Goal: Obtain resource: Obtain resource

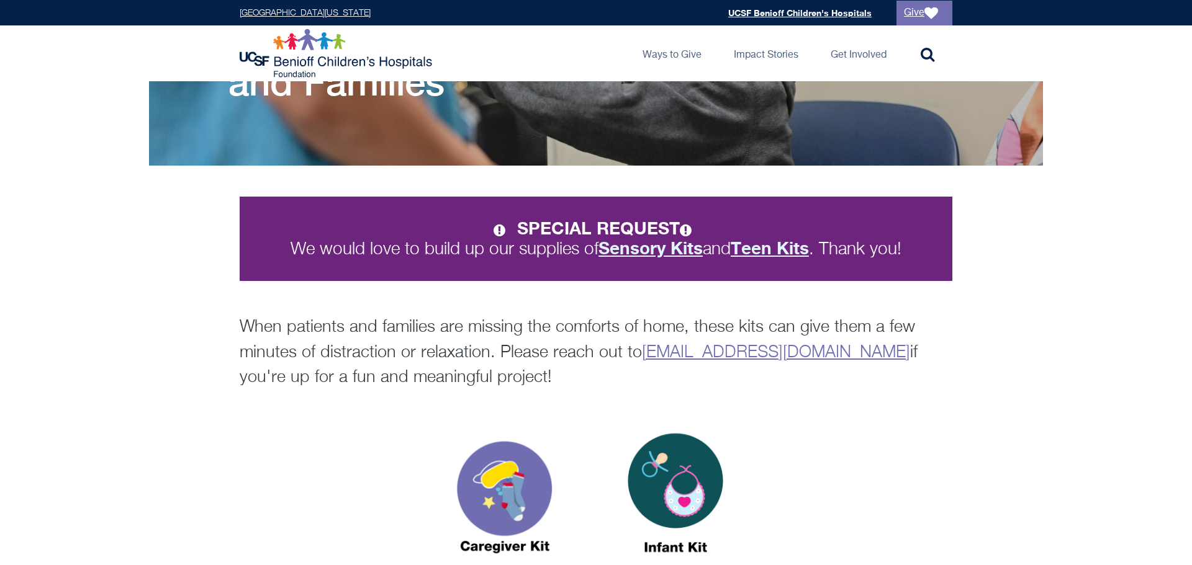
scroll to position [218, 0]
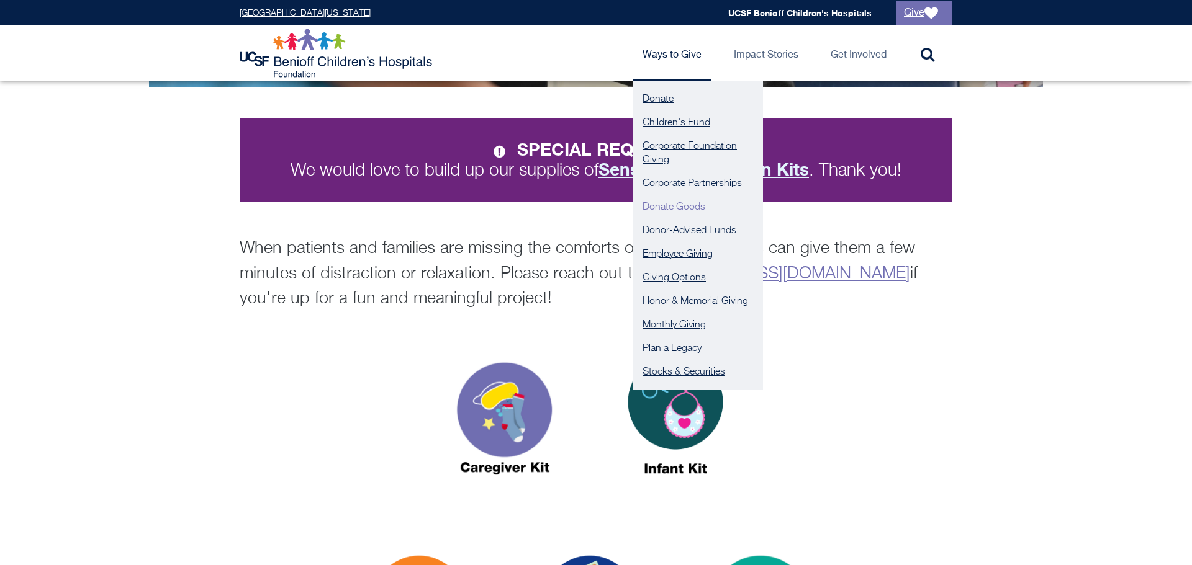
click at [687, 203] on link "Donate Goods" at bounding box center [697, 208] width 130 height 24
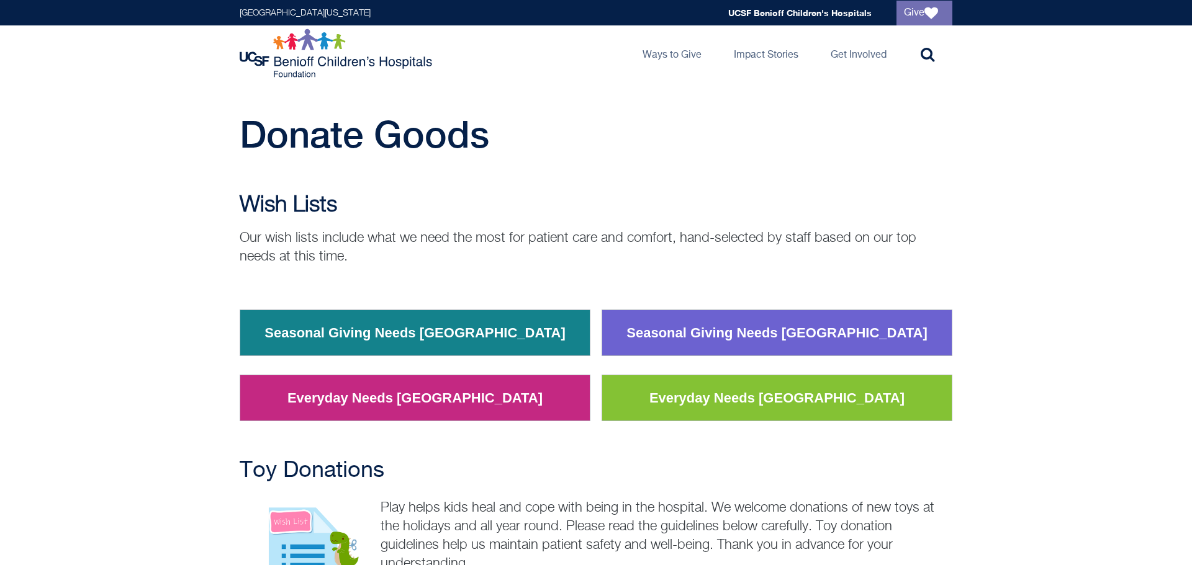
click at [683, 405] on link "Everyday Needs [GEOGRAPHIC_DATA]" at bounding box center [777, 398] width 274 height 32
click at [558, 240] on p "Our wish lists include what we need the most for patient care and comfort, hand…" at bounding box center [596, 247] width 713 height 37
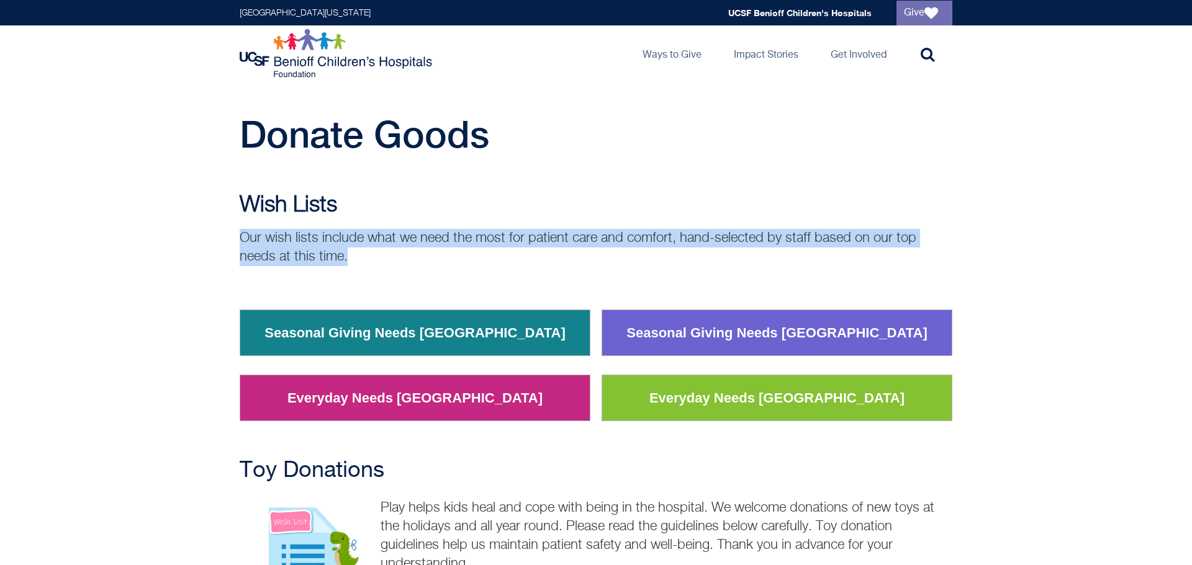
click at [558, 240] on p "Our wish lists include what we need the most for patient care and comfort, hand…" at bounding box center [596, 247] width 713 height 37
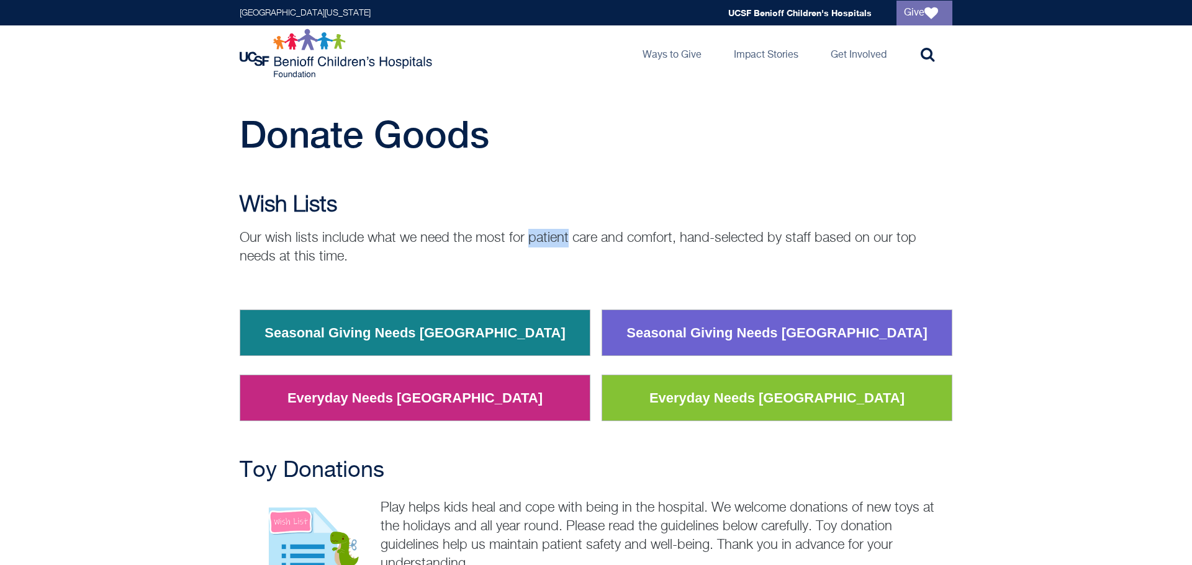
click at [558, 240] on p "Our wish lists include what we need the most for patient care and comfort, hand…" at bounding box center [596, 247] width 713 height 37
click at [564, 238] on p "Our wish lists include what we need the most for patient care and comfort, hand…" at bounding box center [596, 247] width 713 height 37
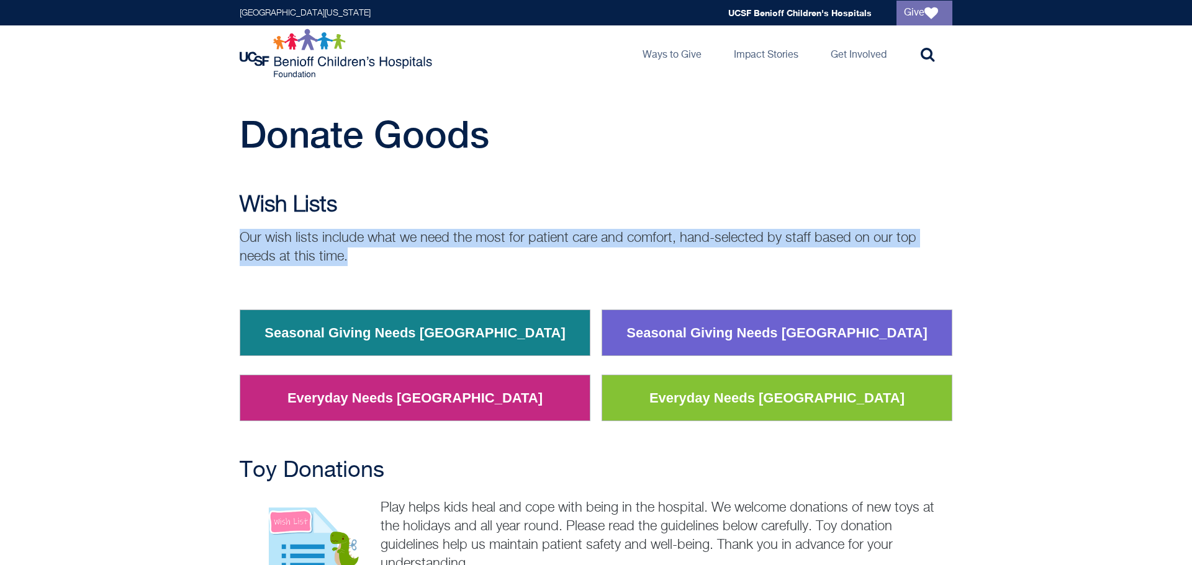
click at [564, 238] on p "Our wish lists include what we need the most for patient care and comfort, hand…" at bounding box center [596, 247] width 713 height 37
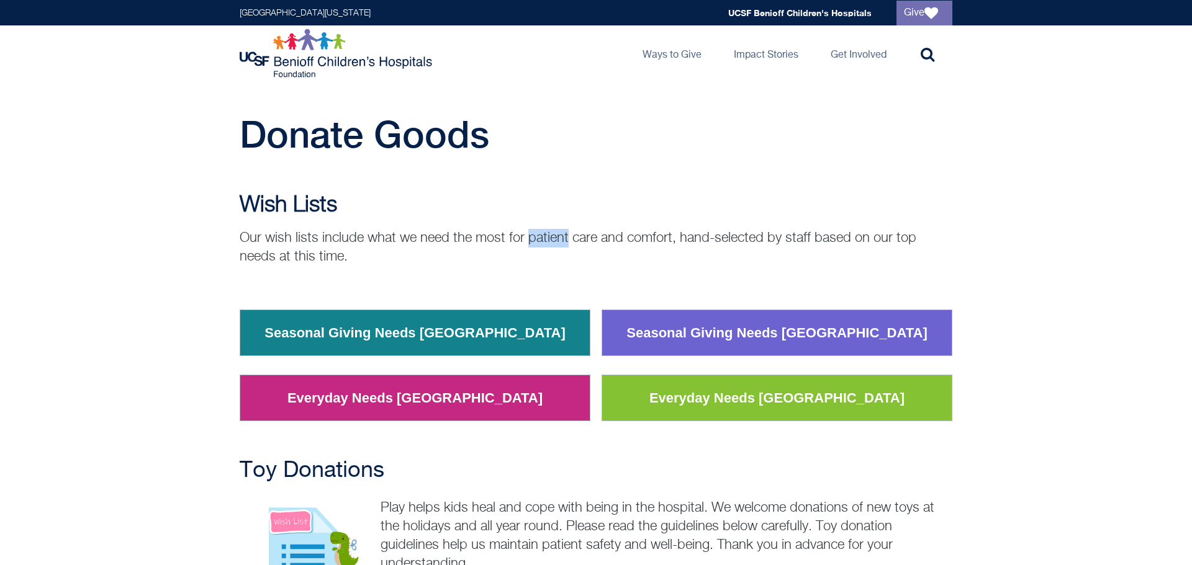
click at [564, 238] on p "Our wish lists include what we need the most for patient care and comfort, hand…" at bounding box center [596, 247] width 713 height 37
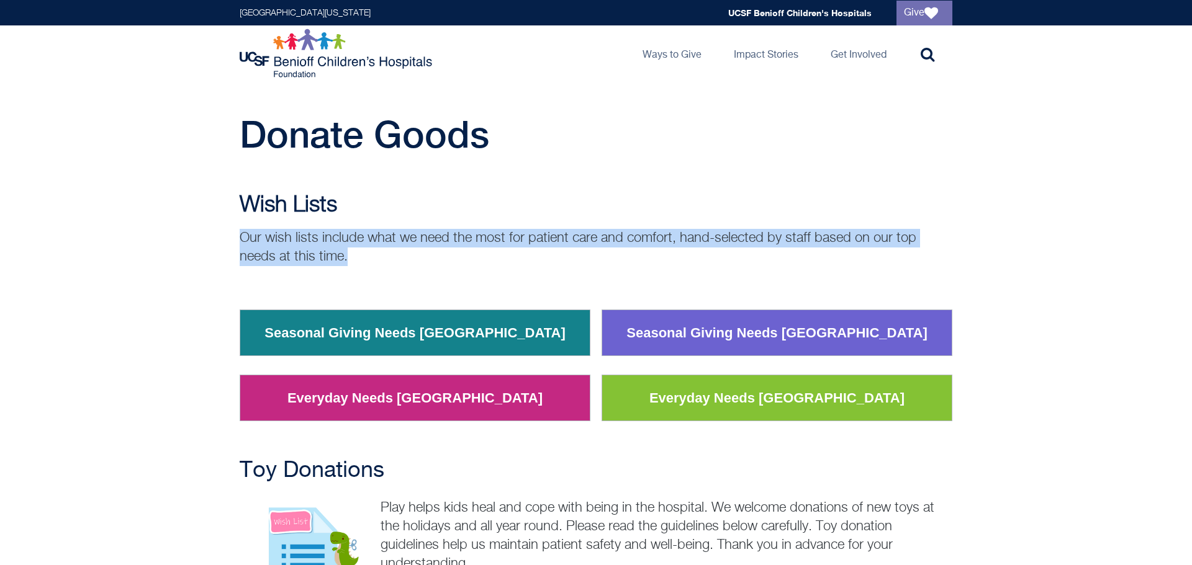
click at [564, 238] on p "Our wish lists include what we need the most for patient care and comfort, hand…" at bounding box center [596, 247] width 713 height 37
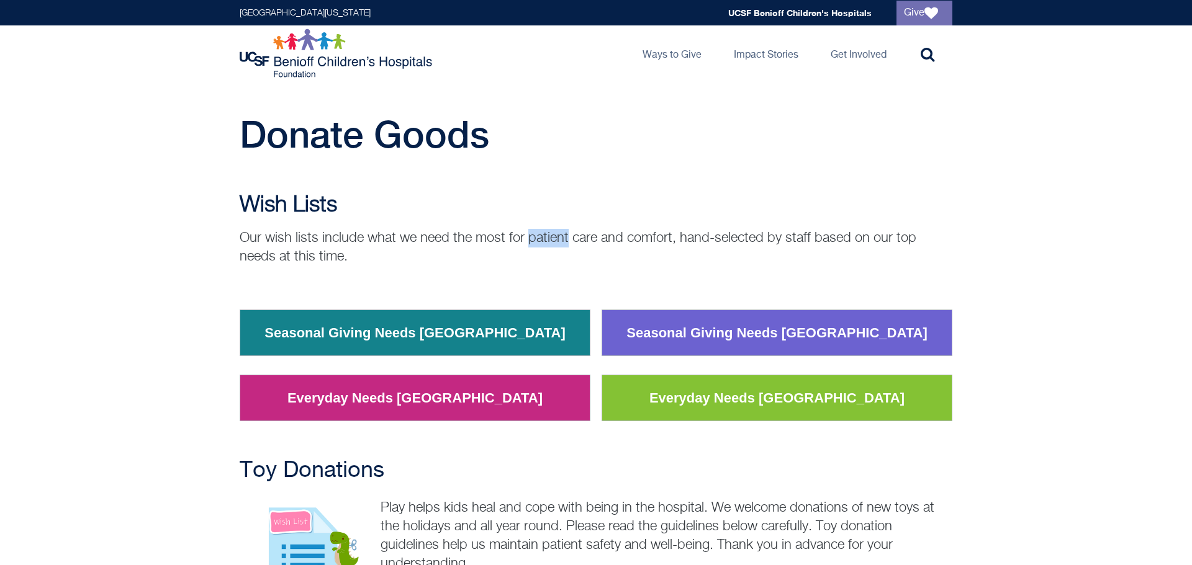
click at [564, 238] on p "Our wish lists include what we need the most for patient care and comfort, hand…" at bounding box center [596, 247] width 713 height 37
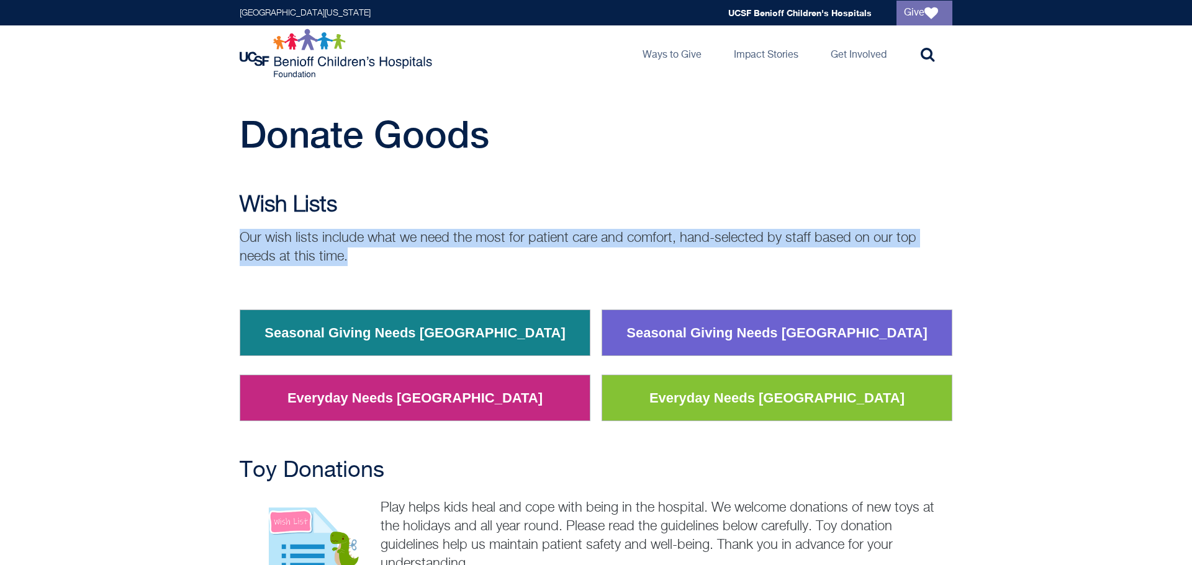
click at [564, 238] on p "Our wish lists include what we need the most for patient care and comfort, hand…" at bounding box center [596, 247] width 713 height 37
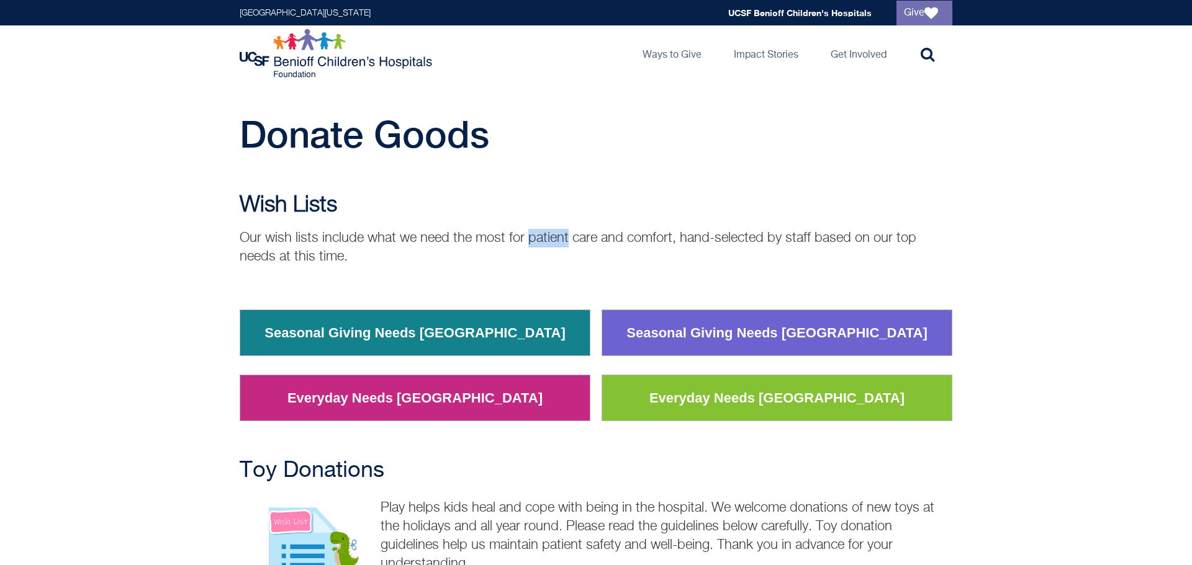
click at [564, 238] on p "Our wish lists include what we need the most for patient care and comfort, hand…" at bounding box center [596, 247] width 713 height 37
click at [821, 165] on div "Donate Goods" at bounding box center [595, 140] width 735 height 56
